Goal: Information Seeking & Learning: Learn about a topic

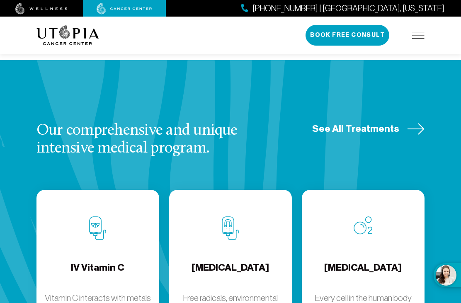
scroll to position [1081, 0]
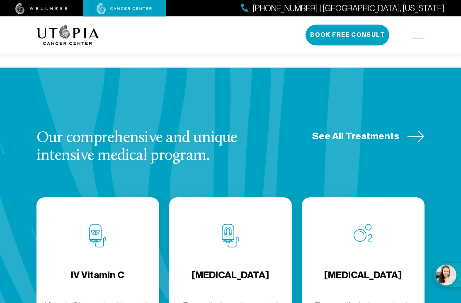
click at [394, 130] on span "See All Treatments" at bounding box center [355, 136] width 87 height 13
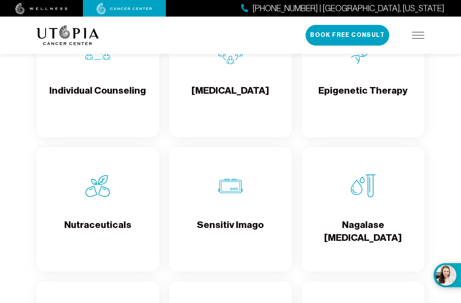
scroll to position [1648, 0]
click at [232, 196] on img at bounding box center [230, 186] width 25 height 25
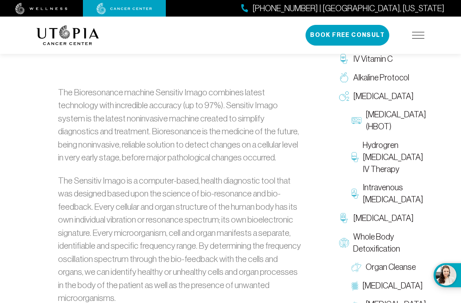
scroll to position [405, 0]
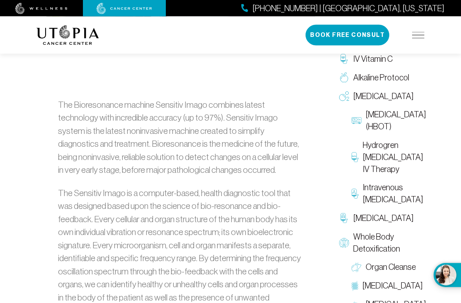
click at [377, 175] on span "Hydrogren [MEDICAL_DATA] IV Therapy" at bounding box center [393, 157] width 61 height 36
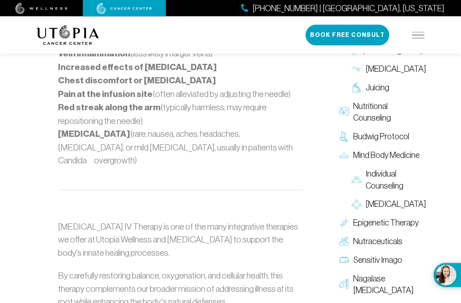
scroll to position [921, 0]
